Goal: Information Seeking & Learning: Learn about a topic

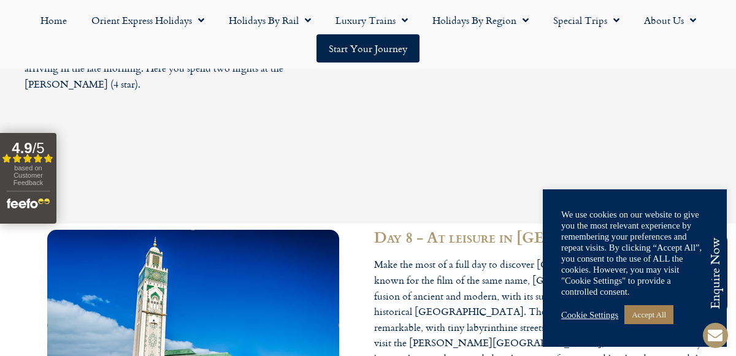
scroll to position [2992, 0]
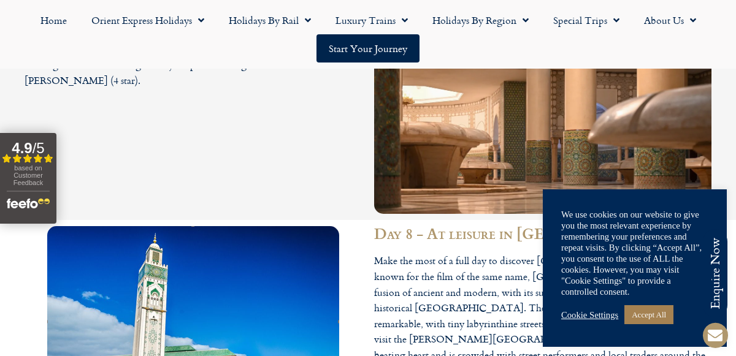
click at [0, 284] on section "Day 8 - At leisure in [GEOGRAPHIC_DATA] Make the most of a full day to discover…" at bounding box center [368, 322] width 736 height 205
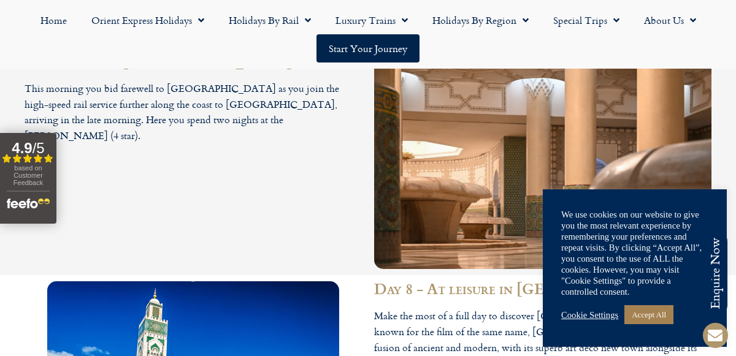
scroll to position [2936, 0]
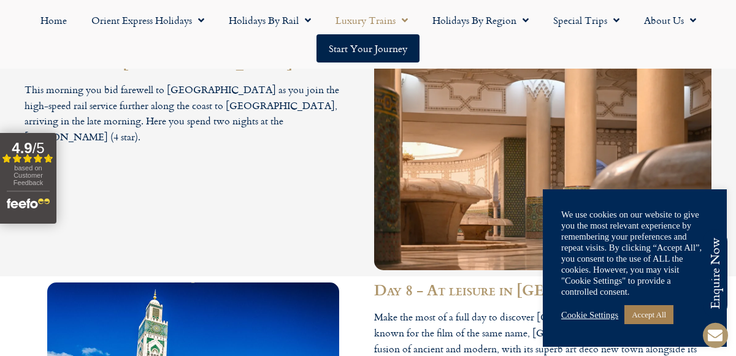
click at [394, 16] on link "Luxury Trains" at bounding box center [371, 20] width 97 height 28
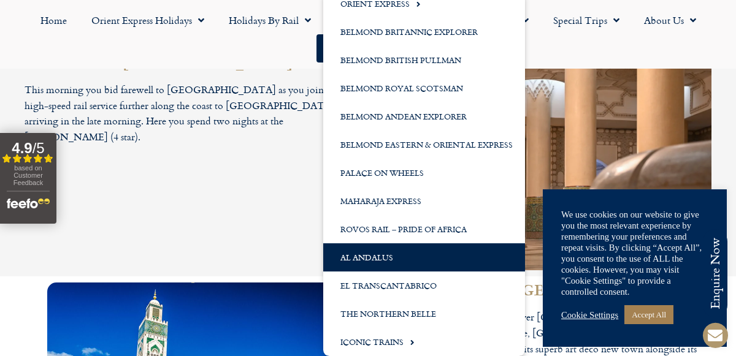
click at [393, 267] on link "Al Andalus" at bounding box center [424, 258] width 202 height 28
click at [407, 260] on link "Al Andalus" at bounding box center [424, 258] width 202 height 28
click at [353, 250] on link "Al Andalus" at bounding box center [424, 258] width 202 height 28
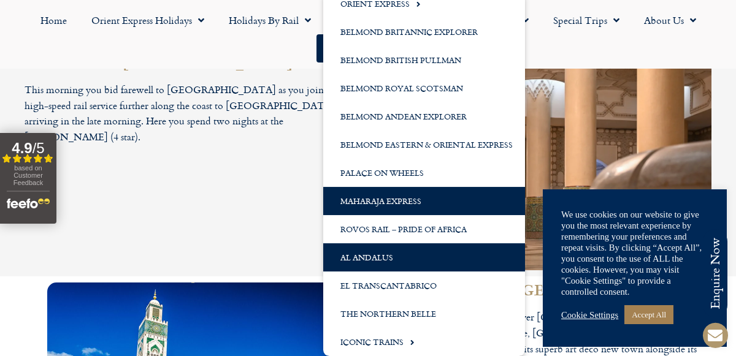
click at [353, 215] on link "Maharaja Express" at bounding box center [424, 201] width 202 height 28
